Goal: Navigation & Orientation: Find specific page/section

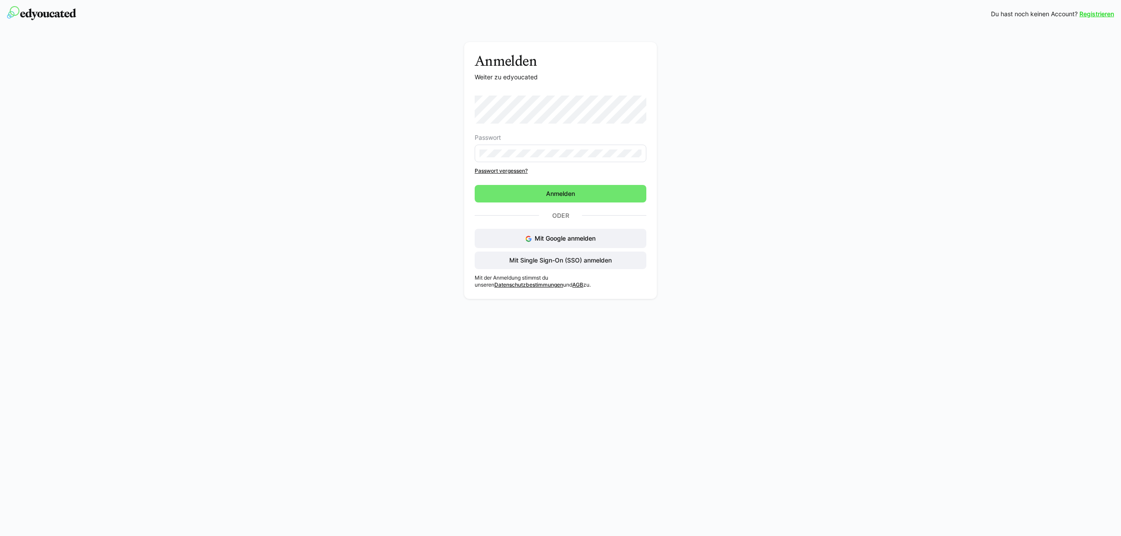
click at [540, 147] on eds-input at bounding box center [561, 154] width 172 height 18
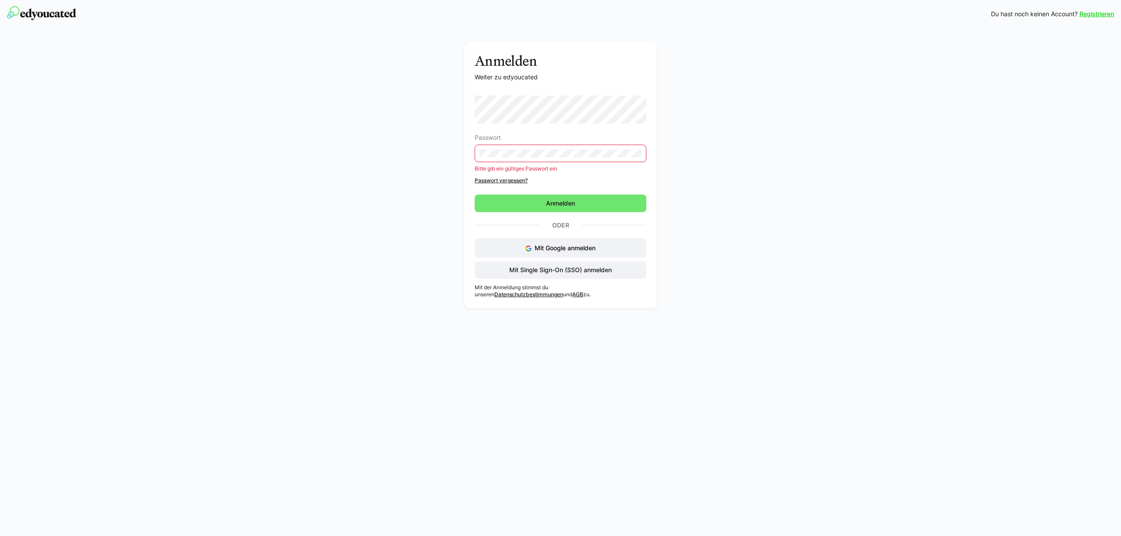
click at [788, 174] on div "Anmelden Weiter zu edyoucated Passwort Bitte gib ein gültiges Passwort ein Pass…" at bounding box center [561, 177] width 494 height 271
click at [587, 158] on eds-input at bounding box center [561, 154] width 172 height 18
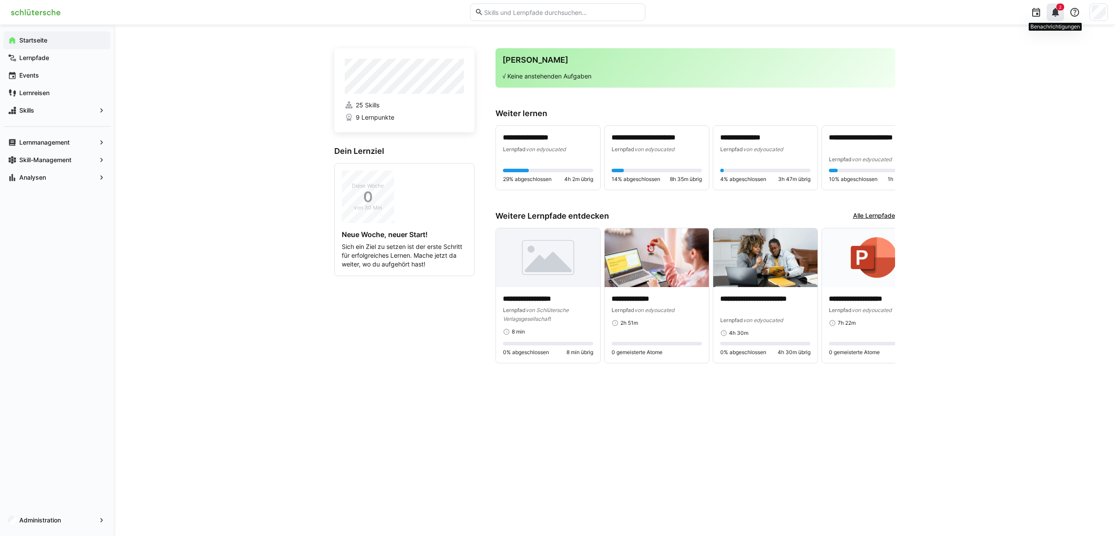
click at [1061, 15] on div "2" at bounding box center [1055, 13] width 18 height 18
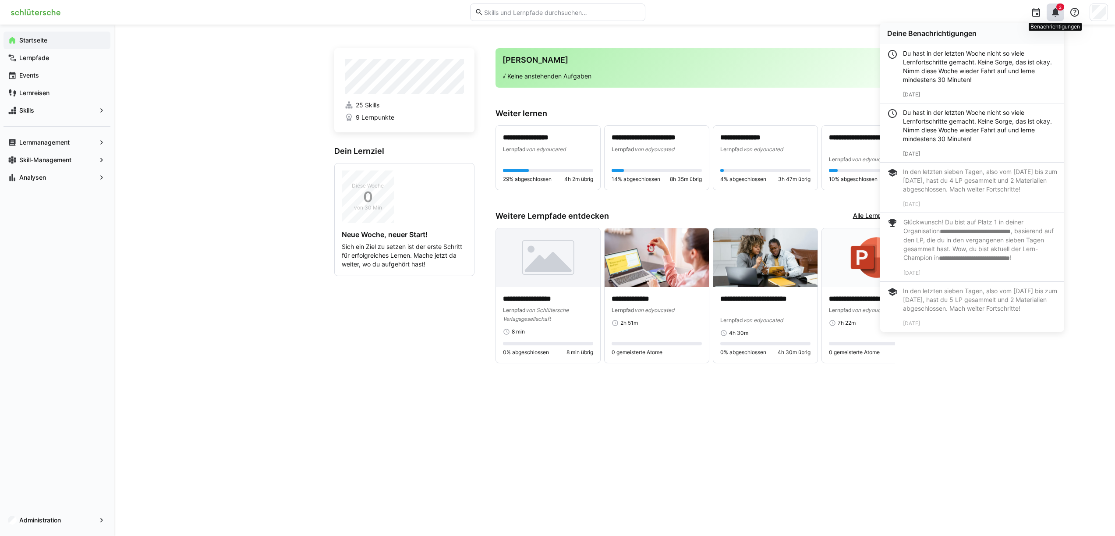
click at [1061, 15] on div "2" at bounding box center [1055, 13] width 18 height 18
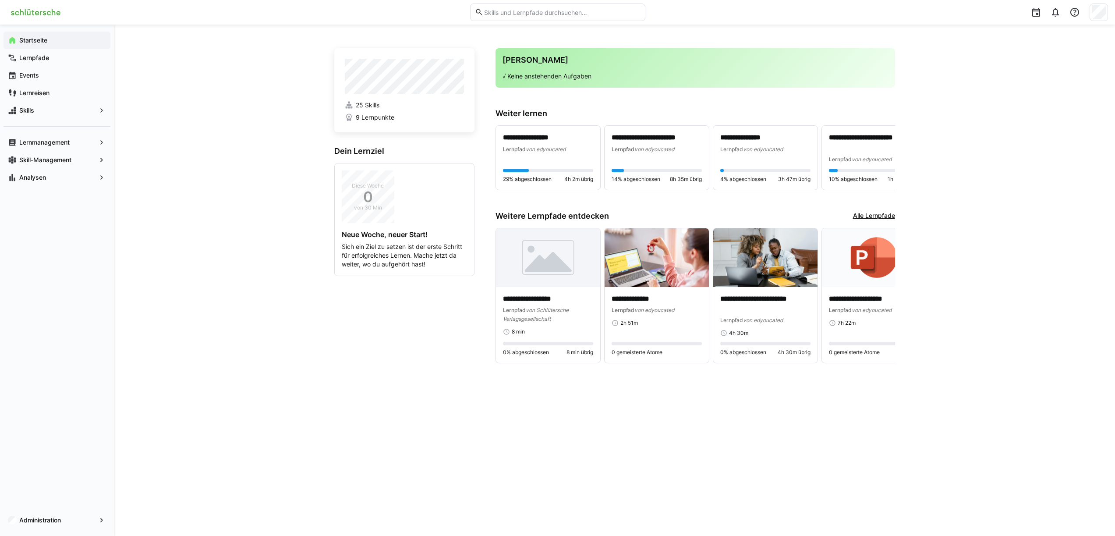
click at [1108, 11] on header at bounding box center [557, 12] width 1115 height 25
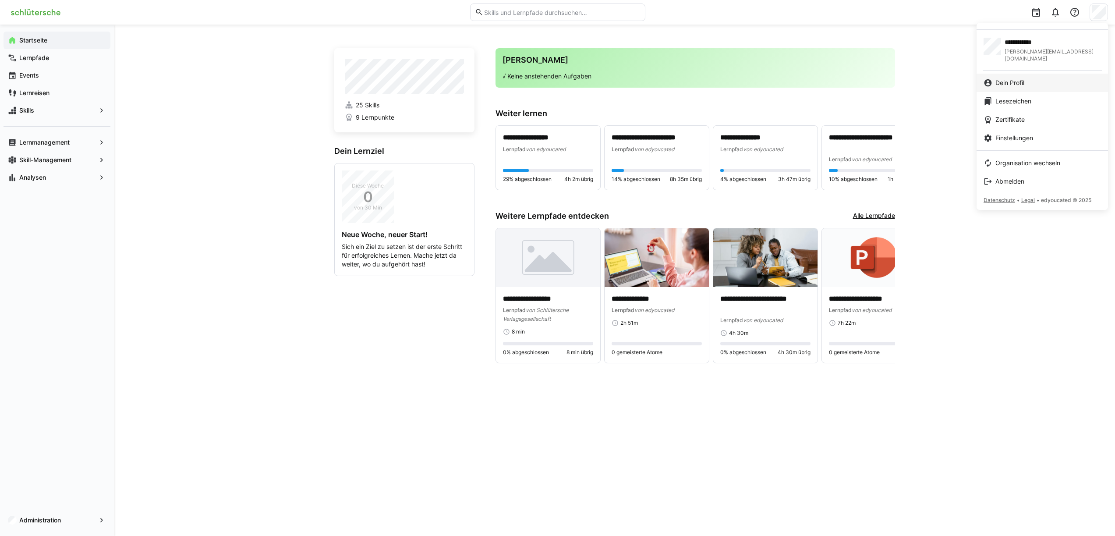
click at [1041, 78] on div "Dein Profil" at bounding box center [1041, 82] width 117 height 9
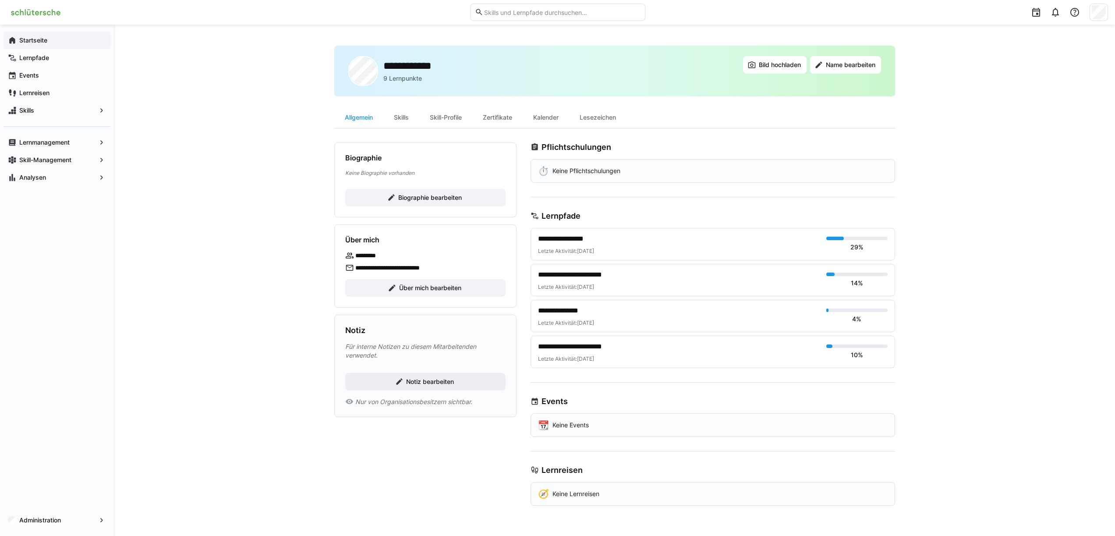
click at [0, 0] on app-navigation-label "Startseite" at bounding box center [0, 0] width 0 height 0
